Goal: Information Seeking & Learning: Learn about a topic

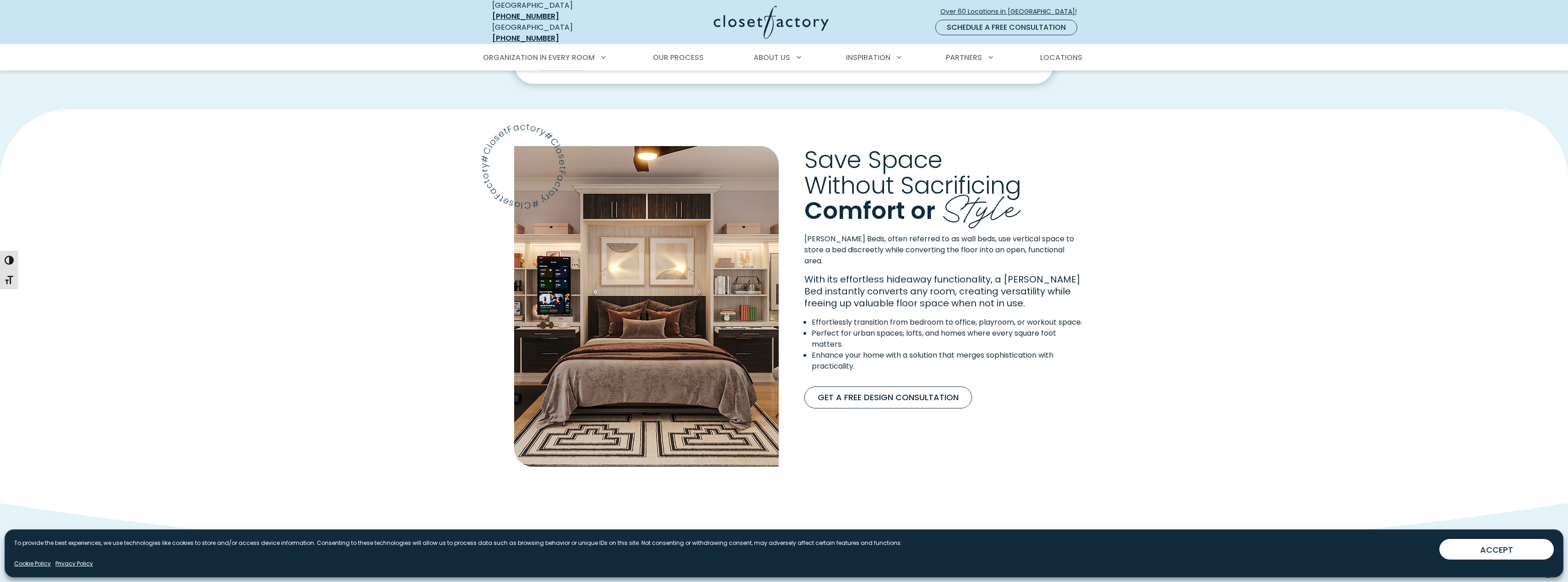
scroll to position [500, 0]
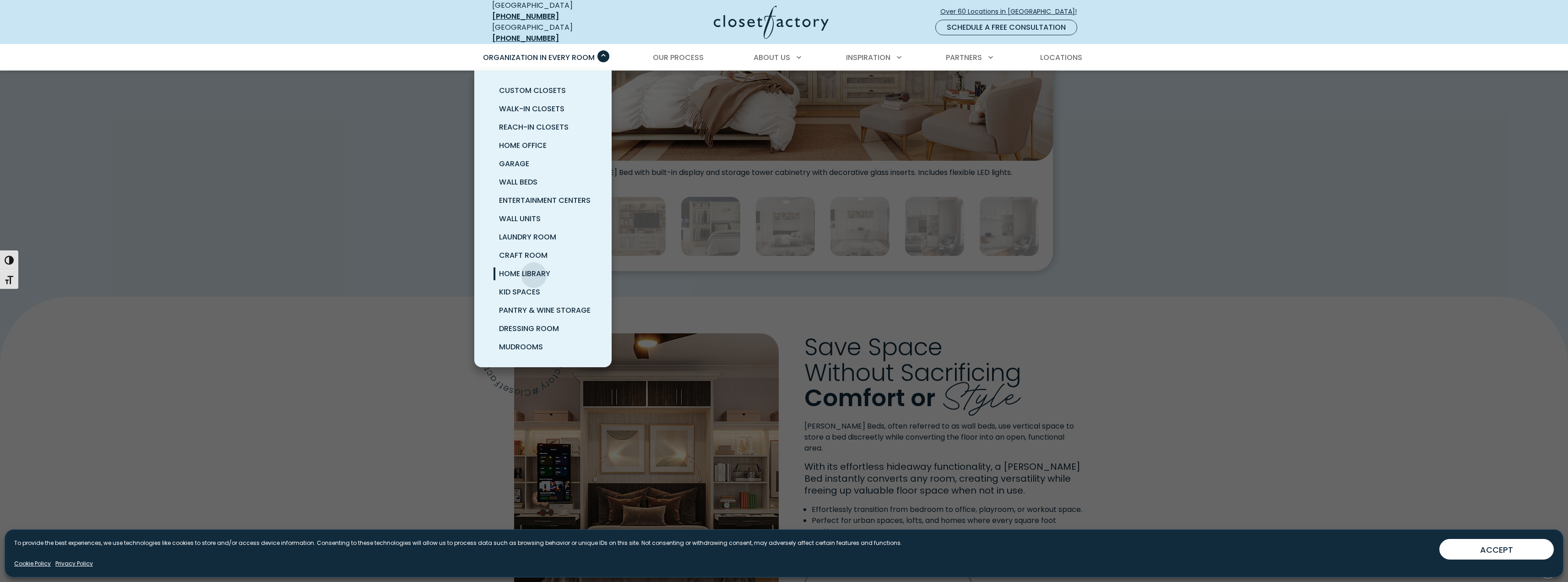
click at [534, 268] on span "Home Library" at bounding box center [525, 273] width 51 height 10
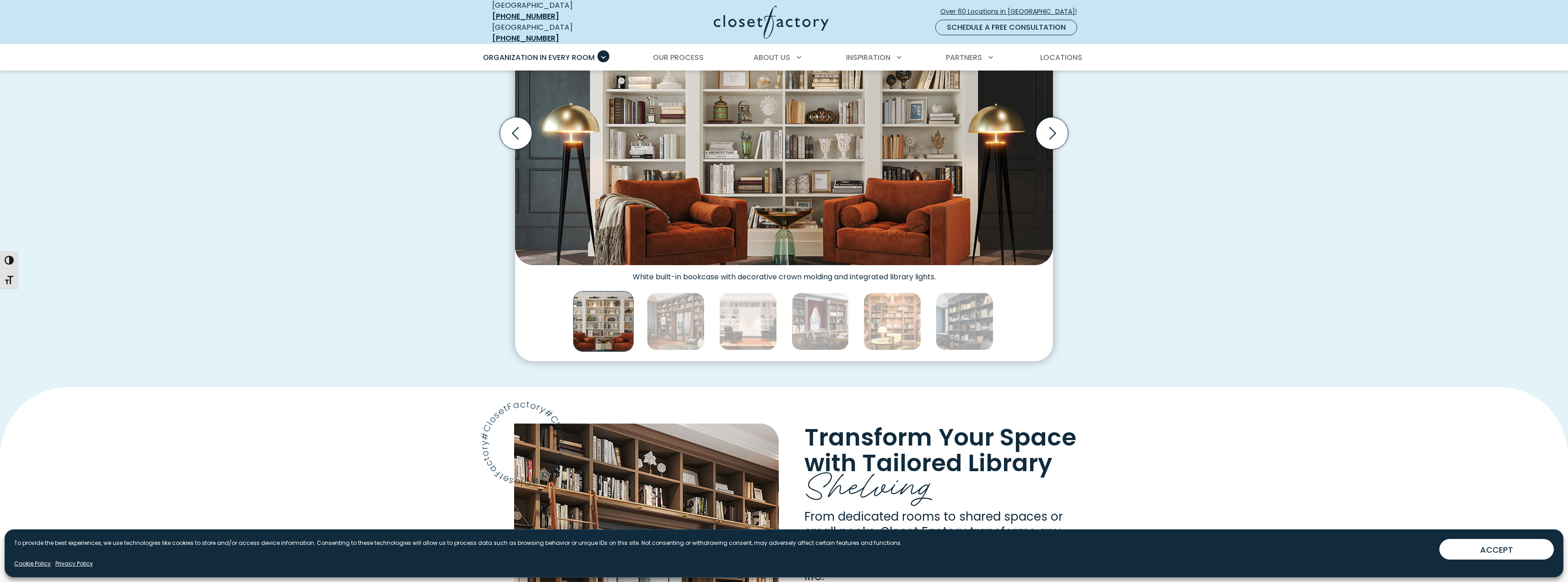
scroll to position [458, 0]
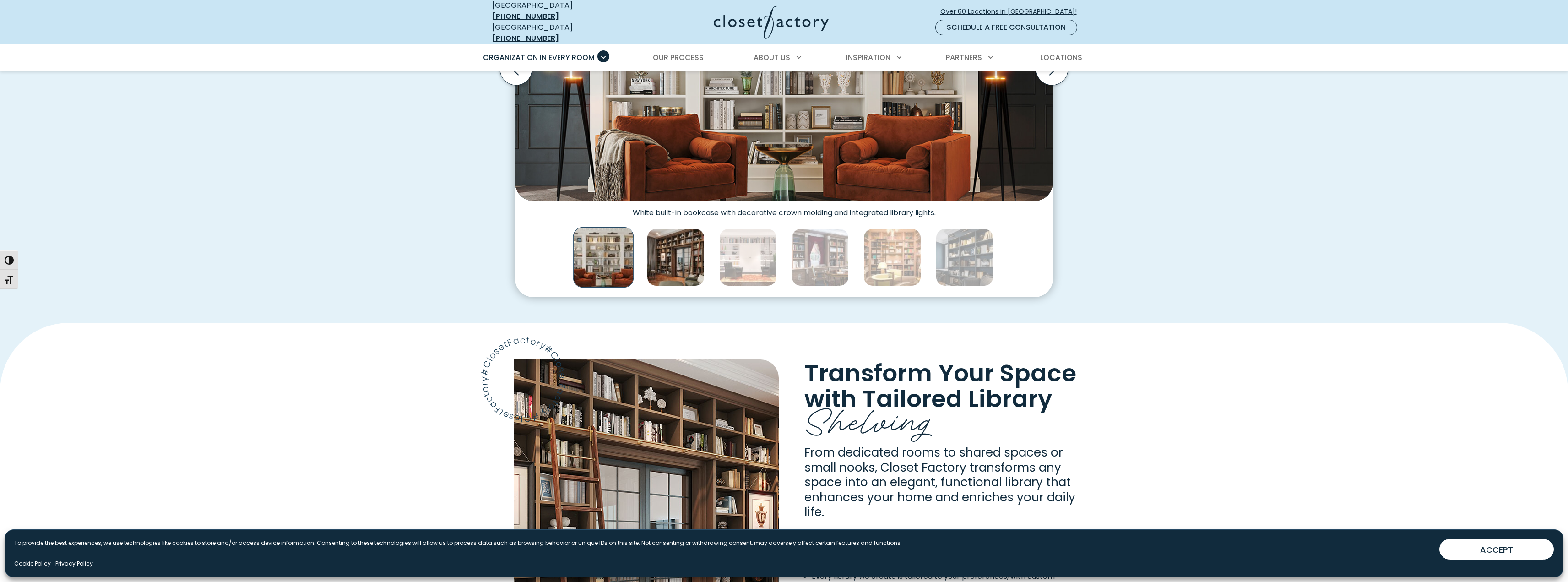
click at [670, 255] on img "Thumbnail Gallery" at bounding box center [676, 257] width 58 height 58
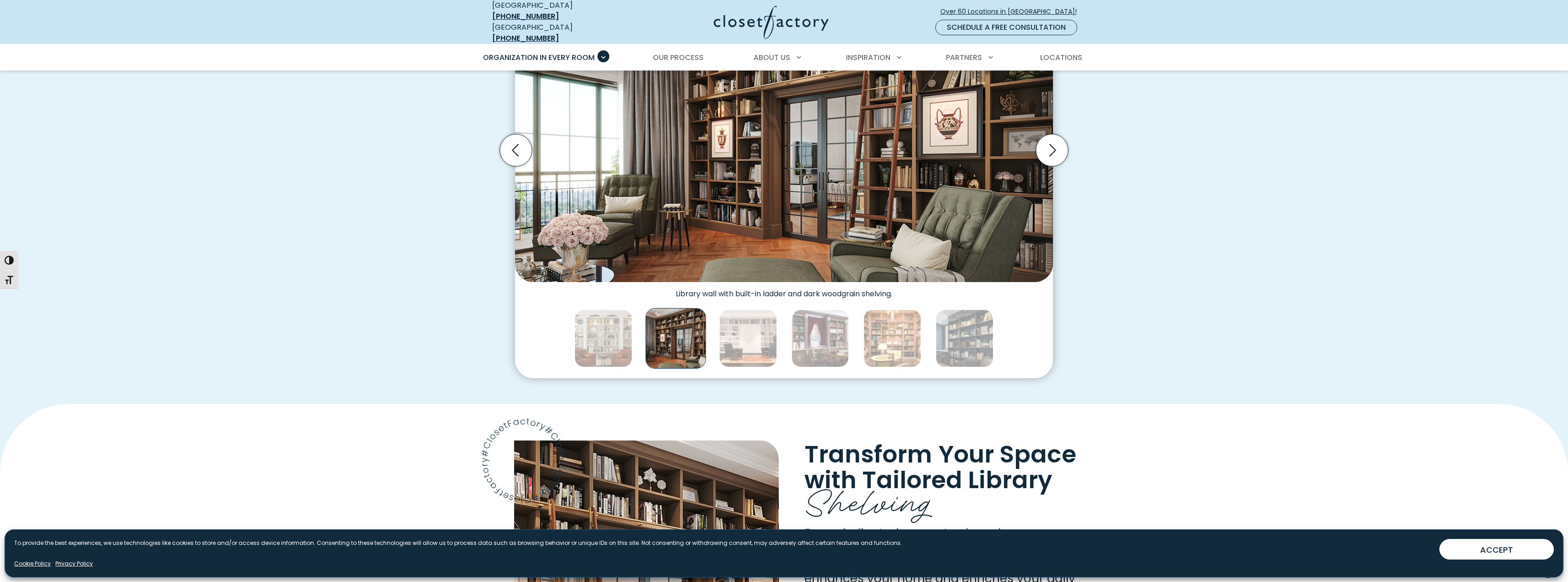
scroll to position [229, 0]
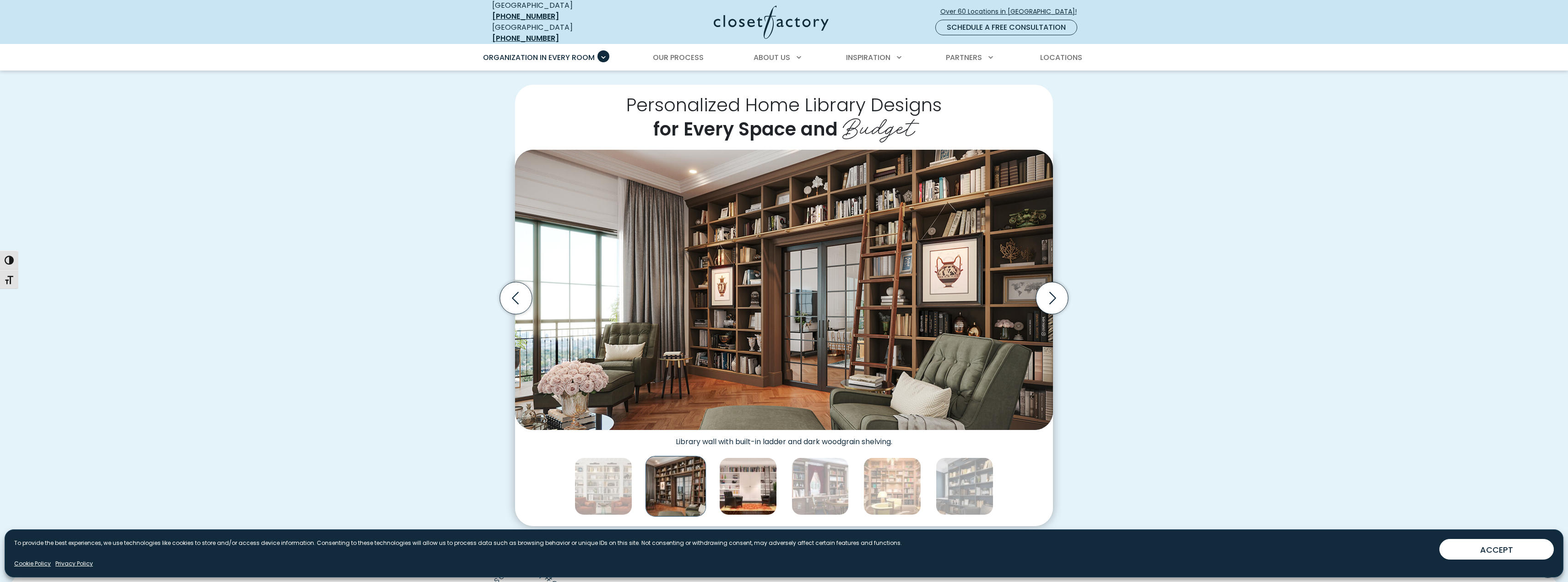
click at [764, 473] on img "Thumbnail Gallery" at bounding box center [748, 486] width 58 height 58
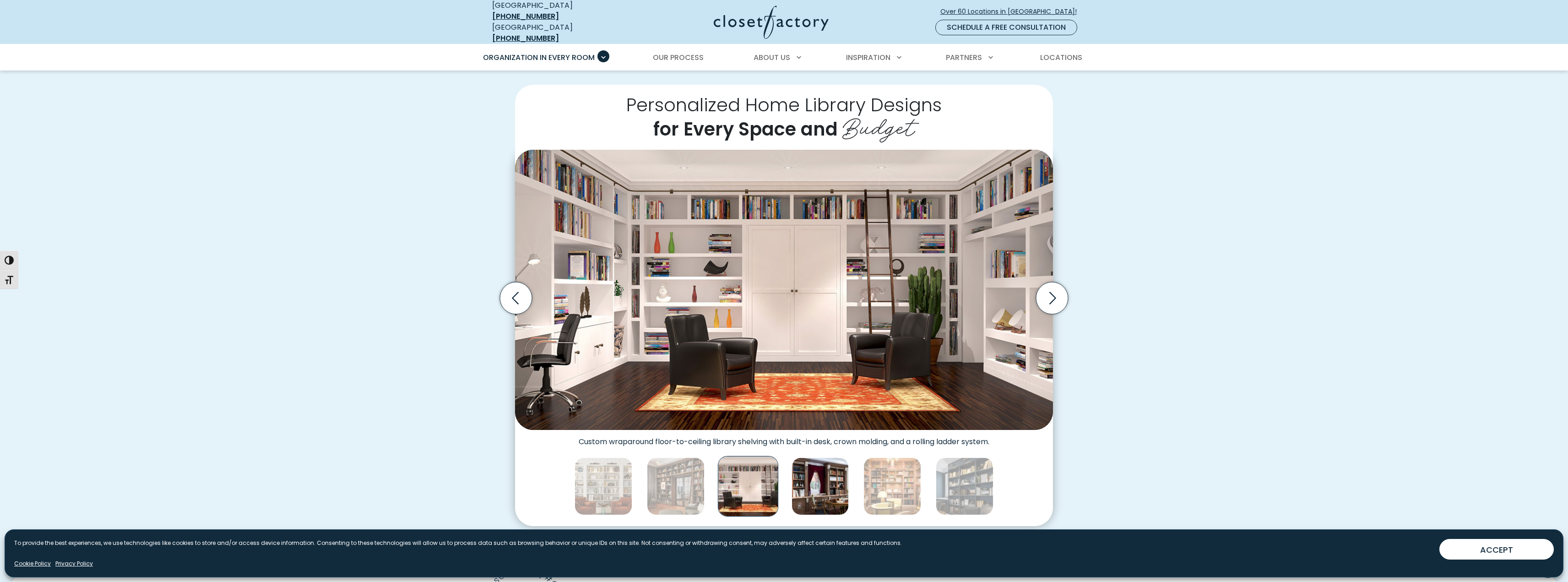
click at [808, 472] on img "Thumbnail Gallery" at bounding box center [820, 486] width 58 height 58
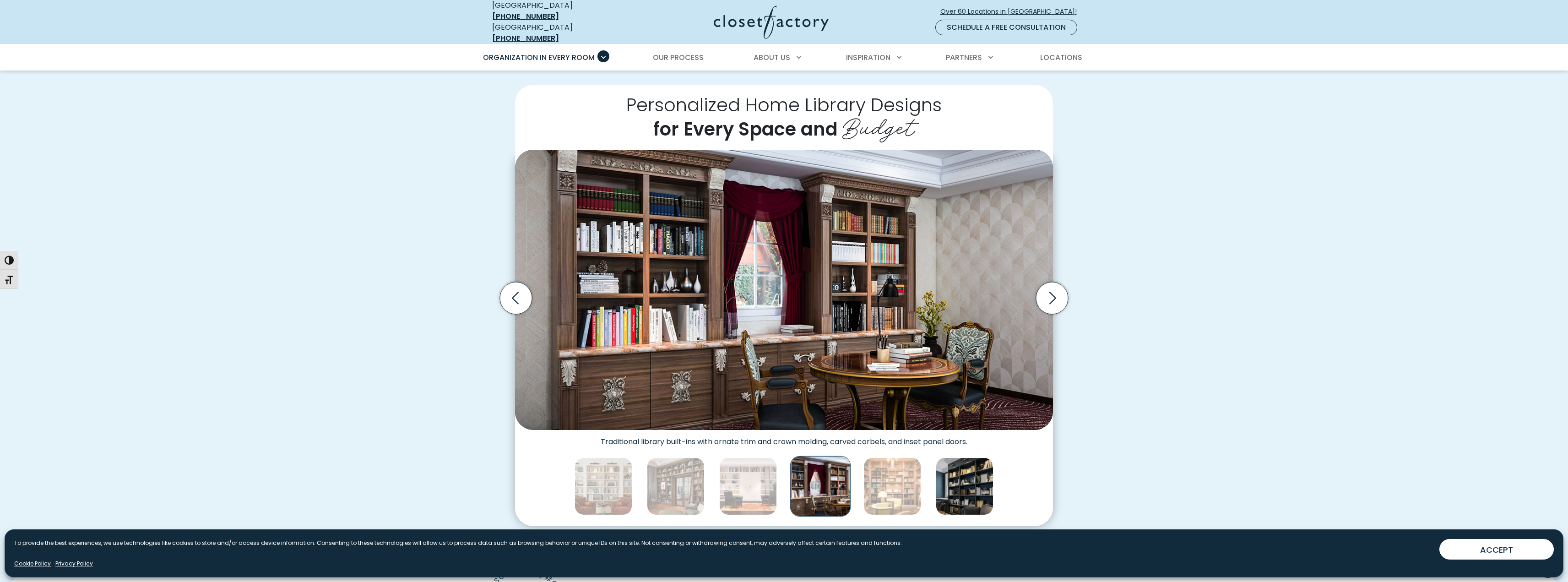
click at [957, 464] on img "Thumbnail Gallery" at bounding box center [964, 486] width 58 height 58
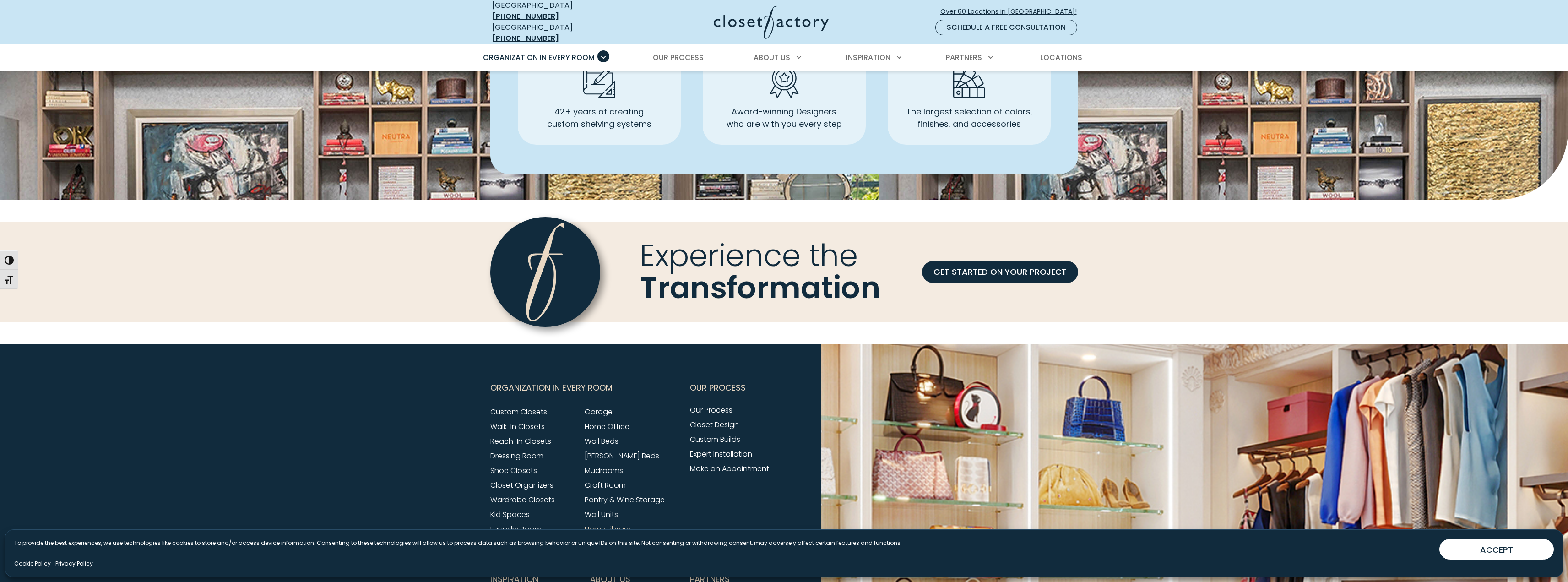
scroll to position [2564, 0]
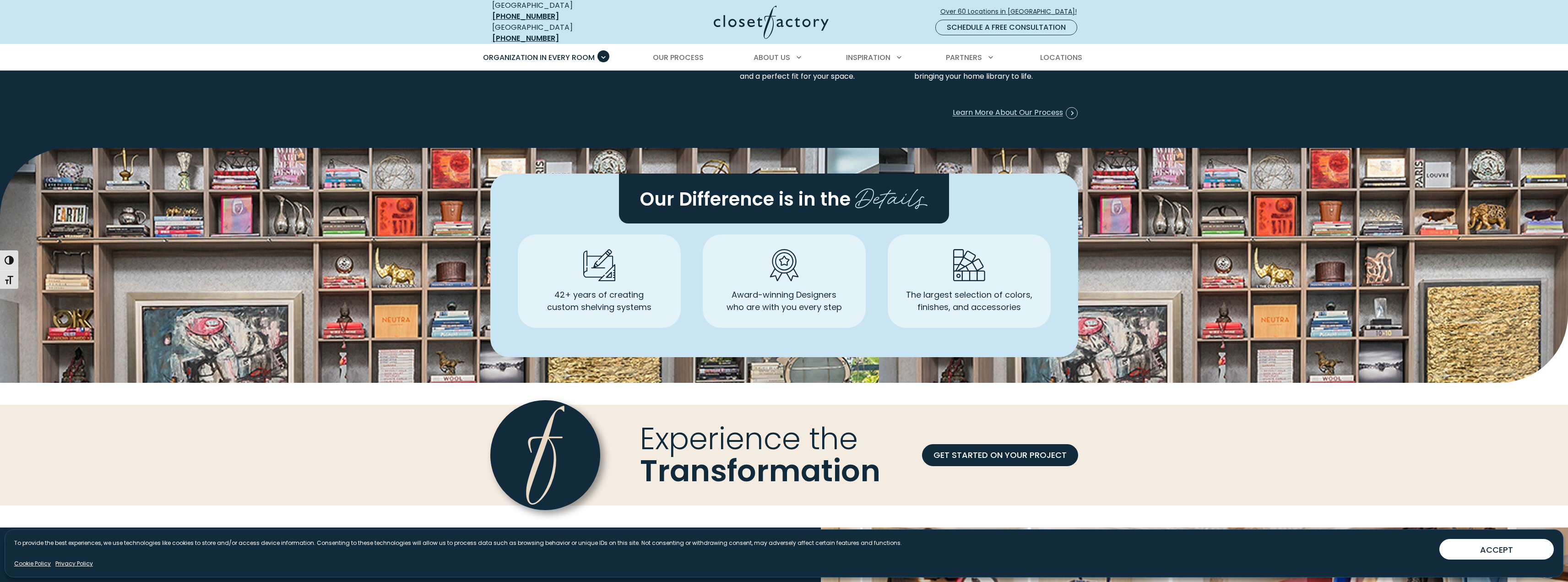
click at [191, 44] on div "Organization in Every Room Custom Closets Walk-In Closets Reach-In Closets Home…" at bounding box center [784, 57] width 1568 height 27
